Goal: Use online tool/utility: Utilize a website feature to perform a specific function

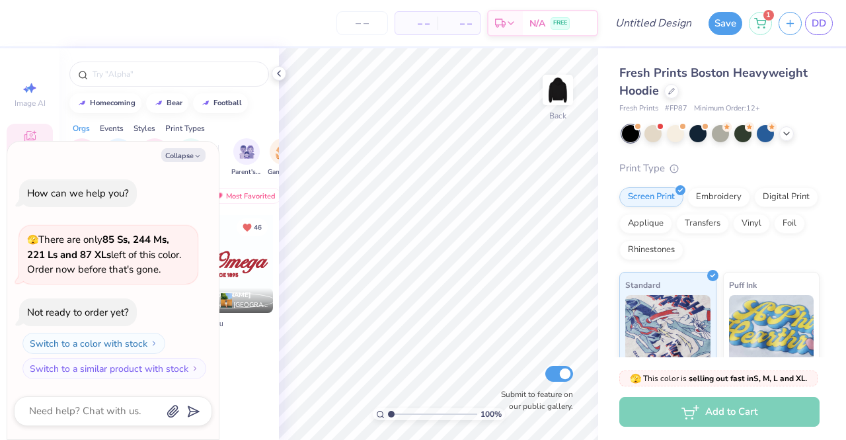
type textarea "x"
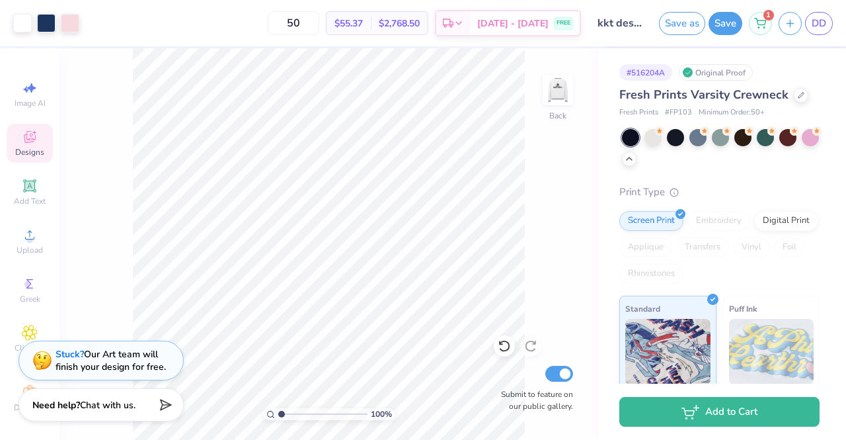
scroll to position [213, 0]
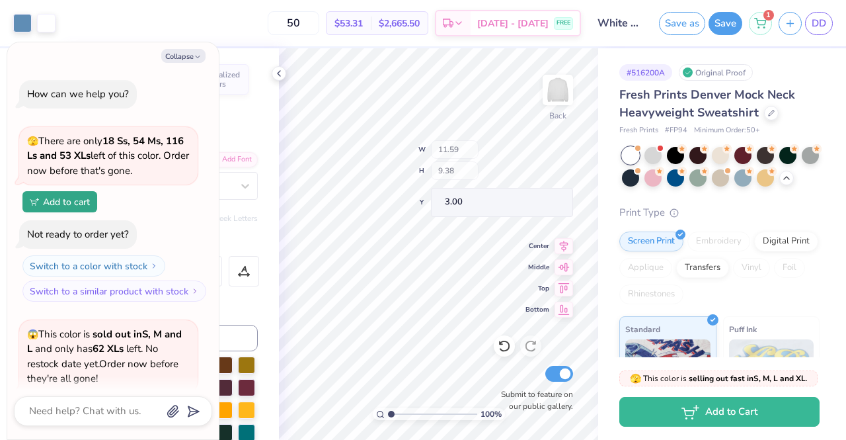
scroll to position [277, 0]
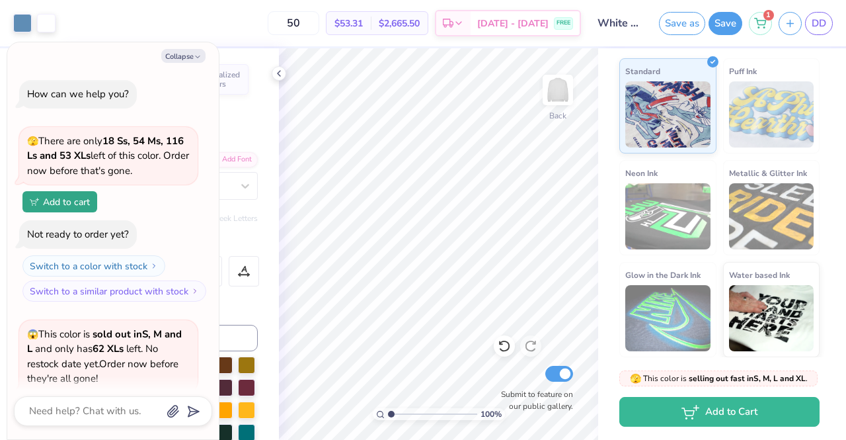
type textarea "x"
